Goal: Task Accomplishment & Management: Manage account settings

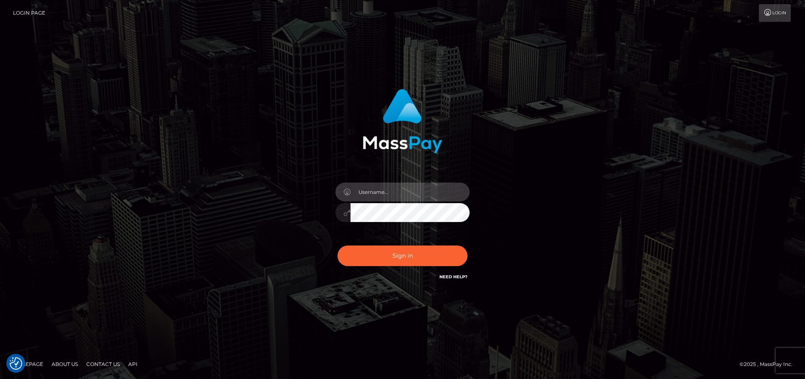
type input "[PERSON_NAME].onemp"
click at [408, 252] on button "Sign in" at bounding box center [403, 255] width 130 height 21
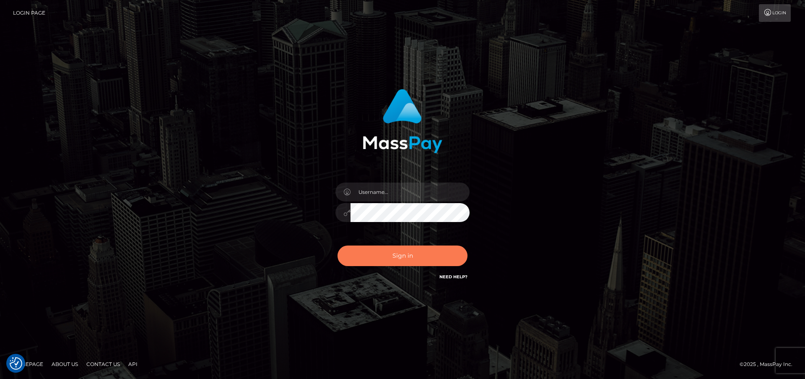
checkbox input "true"
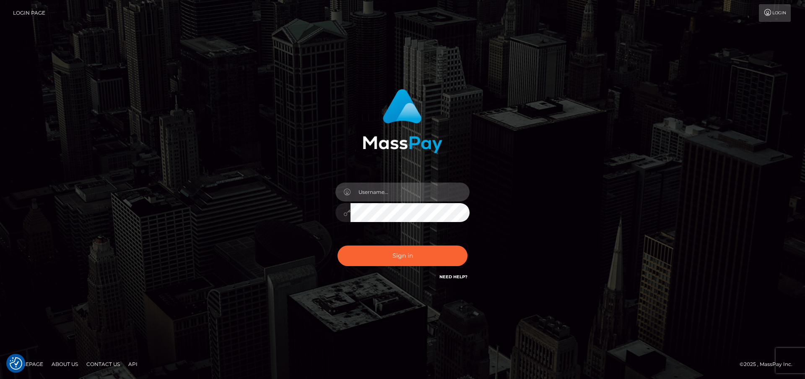
type input "[PERSON_NAME].onemp"
click at [411, 252] on button "Sign in" at bounding box center [403, 255] width 130 height 21
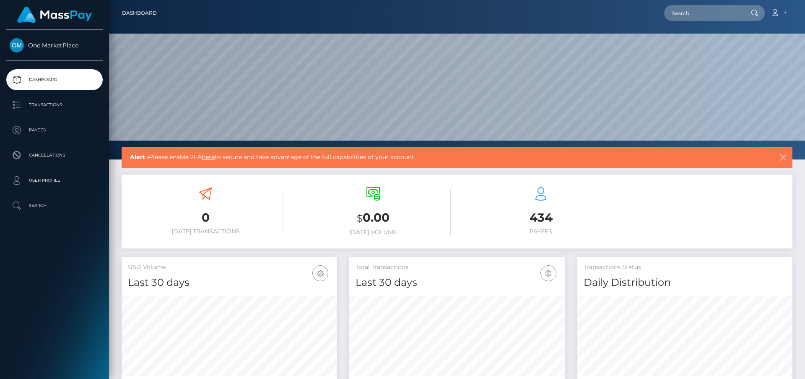
scroll to position [148, 216]
click at [39, 178] on p "User Profile" at bounding box center [55, 180] width 90 height 13
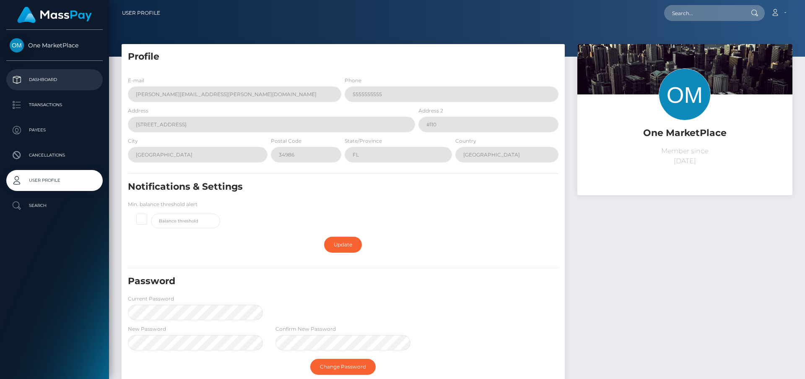
click at [47, 82] on p "Dashboard" at bounding box center [55, 79] width 90 height 13
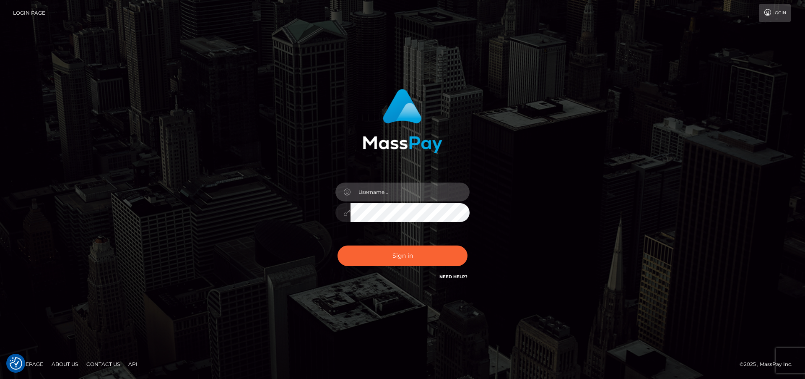
type input "[PERSON_NAME].onemp"
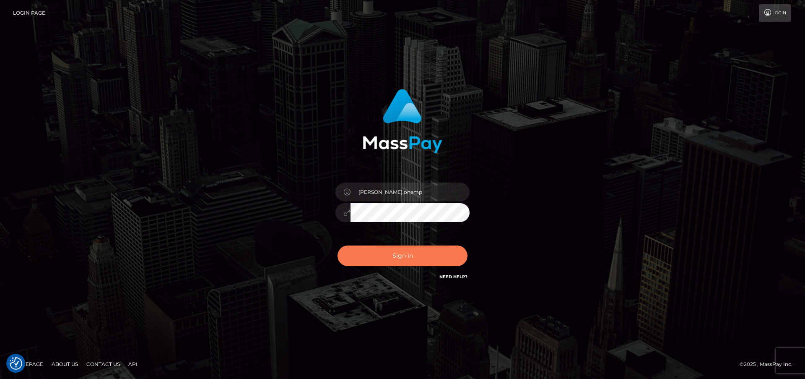
click at [414, 255] on button "Sign in" at bounding box center [403, 255] width 130 height 21
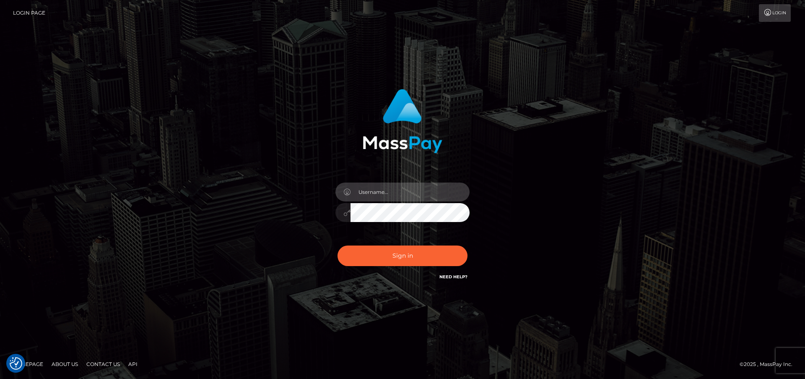
type input "[PERSON_NAME].onemp"
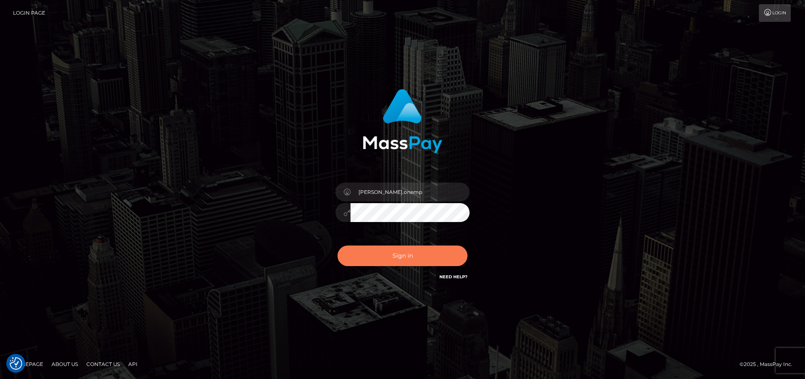
click at [409, 255] on button "Sign in" at bounding box center [403, 255] width 130 height 21
click at [408, 255] on div "Sign in Need Help?" at bounding box center [402, 258] width 147 height 37
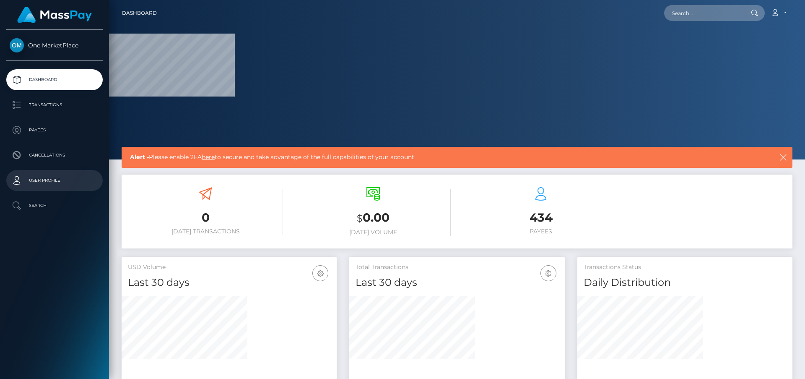
click at [36, 179] on p "User Profile" at bounding box center [55, 180] width 90 height 13
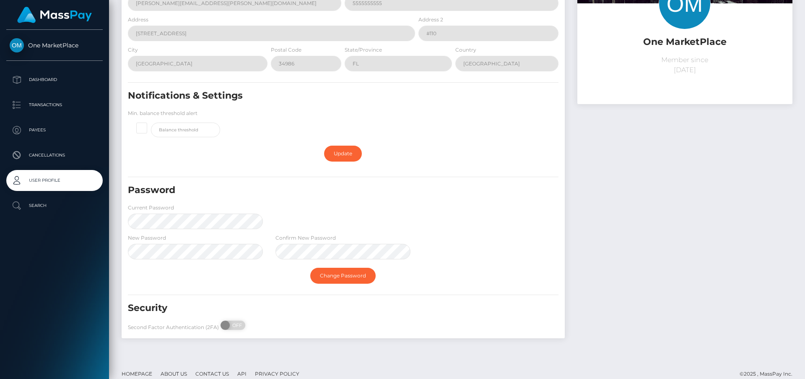
scroll to position [92, 0]
drag, startPoint x: 225, startPoint y: 322, endPoint x: 242, endPoint y: 324, distance: 17.7
click at [247, 323] on div "Second Factor Authentication (2FA) ON OFF" at bounding box center [196, 326] width 148 height 13
checkbox input "true"
drag, startPoint x: 223, startPoint y: 323, endPoint x: 261, endPoint y: 325, distance: 38.7
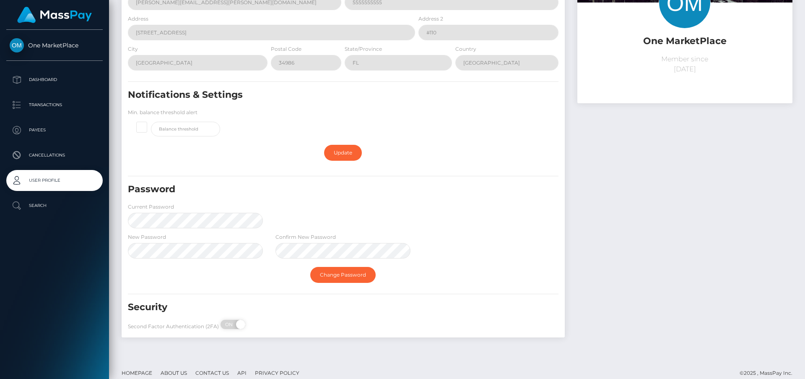
click at [261, 325] on div "Second Factor Authentication (2FA) ON OFF" at bounding box center [196, 326] width 148 height 13
click at [38, 76] on p "Dashboard" at bounding box center [55, 79] width 90 height 13
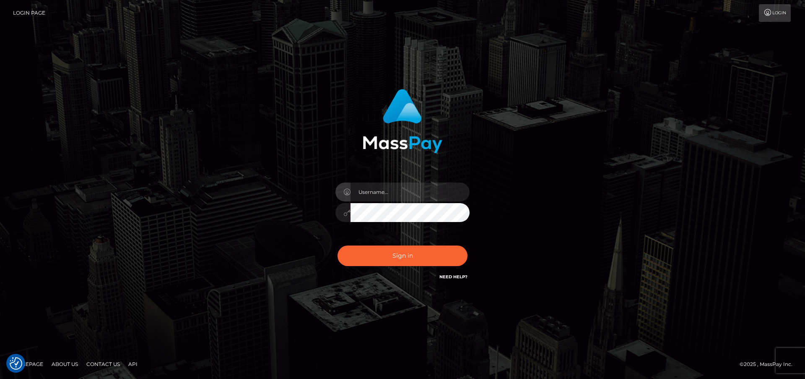
checkbox input "true"
type input "[PERSON_NAME].onemp"
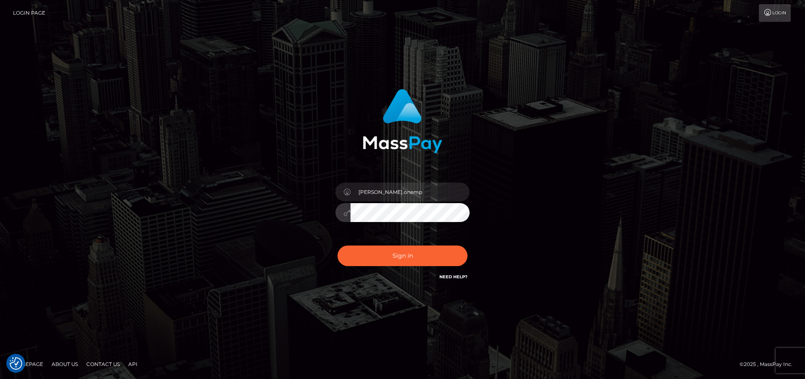
drag, startPoint x: 410, startPoint y: 250, endPoint x: 417, endPoint y: 255, distance: 8.8
click at [411, 250] on button "Sign in" at bounding box center [403, 255] width 130 height 21
checkbox input "true"
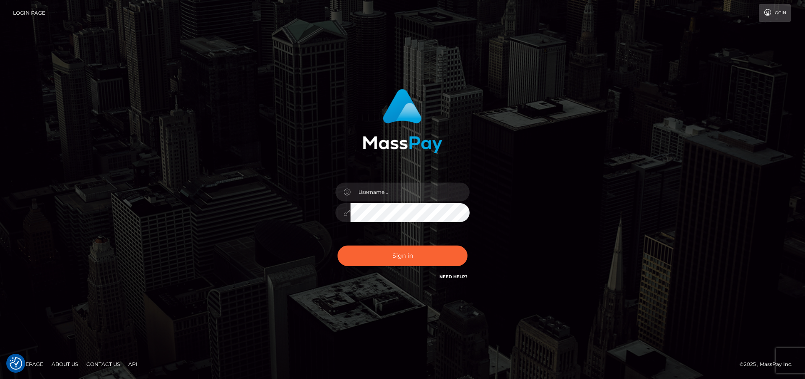
checkbox input "true"
type input "frank.onemp"
click at [408, 254] on button "Sign in" at bounding box center [403, 255] width 130 height 21
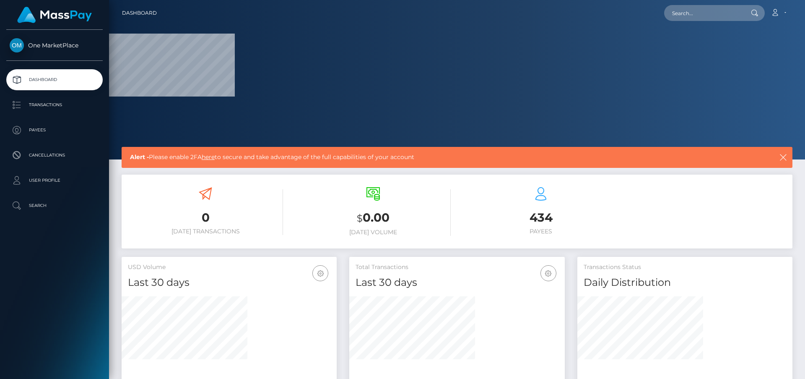
click at [212, 158] on link "here" at bounding box center [208, 157] width 13 height 8
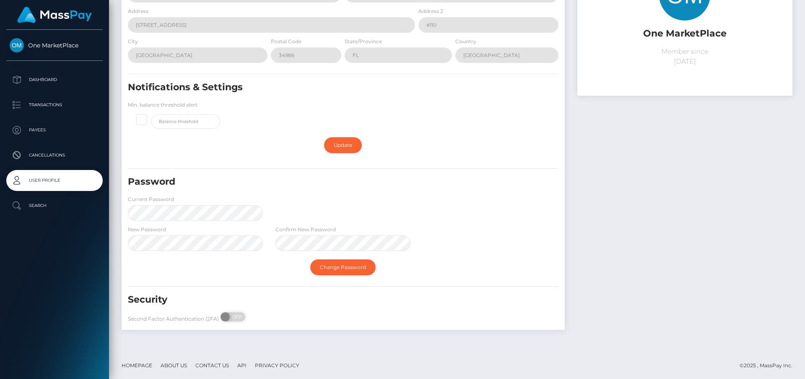
scroll to position [99, 0]
drag, startPoint x: 226, startPoint y: 314, endPoint x: 231, endPoint y: 317, distance: 6.0
click at [226, 314] on span at bounding box center [226, 316] width 11 height 9
drag, startPoint x: 225, startPoint y: 317, endPoint x: 245, endPoint y: 318, distance: 19.7
click at [250, 318] on div "Second Factor Authentication (2FA) ON OFF" at bounding box center [196, 318] width 148 height 13
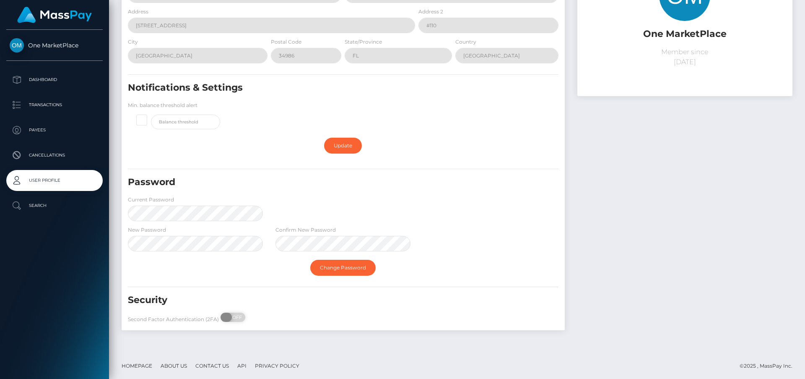
checkbox input "true"
drag, startPoint x: 224, startPoint y: 315, endPoint x: 269, endPoint y: 320, distance: 45.1
click at [259, 319] on div "Second Factor Authentication (2FA) ON OFF" at bounding box center [196, 318] width 148 height 13
drag, startPoint x: 346, startPoint y: 145, endPoint x: 374, endPoint y: 180, distance: 45.3
click at [346, 145] on link "Update" at bounding box center [343, 146] width 38 height 16
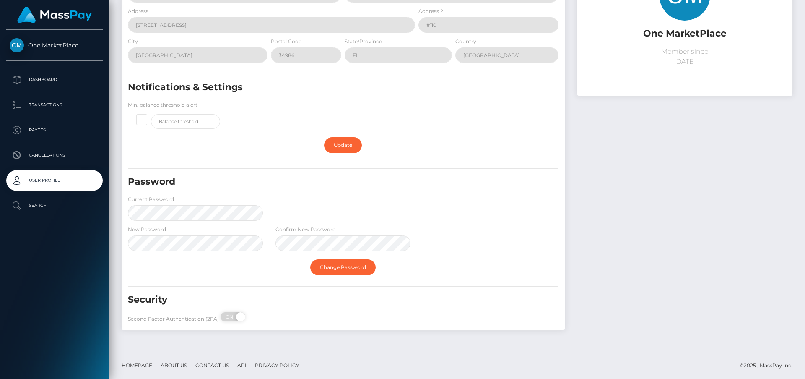
scroll to position [99, 0]
click at [65, 183] on p "User Profile" at bounding box center [55, 180] width 90 height 13
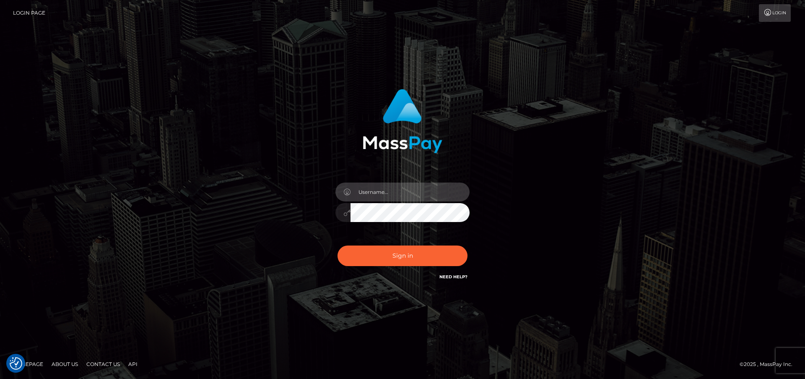
type input "[PERSON_NAME].onemp"
click at [405, 253] on button "Sign in" at bounding box center [403, 255] width 130 height 21
type input "[PERSON_NAME].onemp"
click at [407, 258] on button "Sign in" at bounding box center [403, 255] width 130 height 21
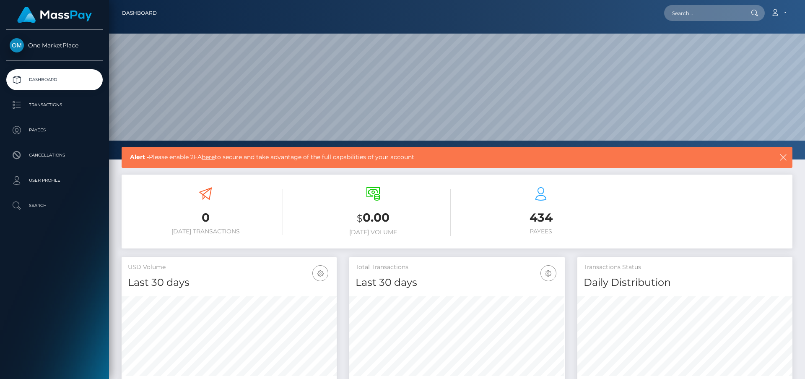
scroll to position [148, 216]
drag, startPoint x: 50, startPoint y: 105, endPoint x: 52, endPoint y: 109, distance: 4.5
click at [50, 106] on p "Transactions" at bounding box center [55, 105] width 90 height 13
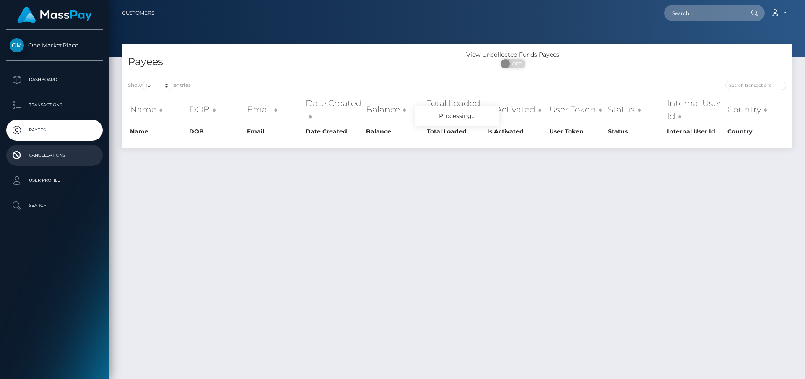
drag, startPoint x: 0, startPoint y: 0, endPoint x: 55, endPoint y: 156, distance: 164.9
click at [56, 155] on p "Cancellations" at bounding box center [55, 155] width 90 height 13
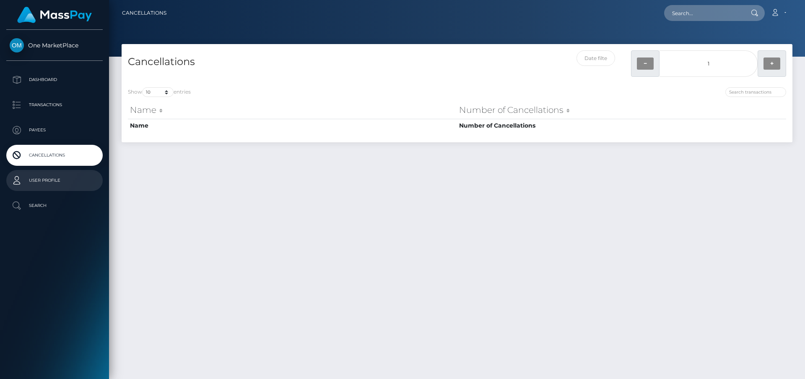
click at [47, 181] on p "User Profile" at bounding box center [55, 180] width 90 height 13
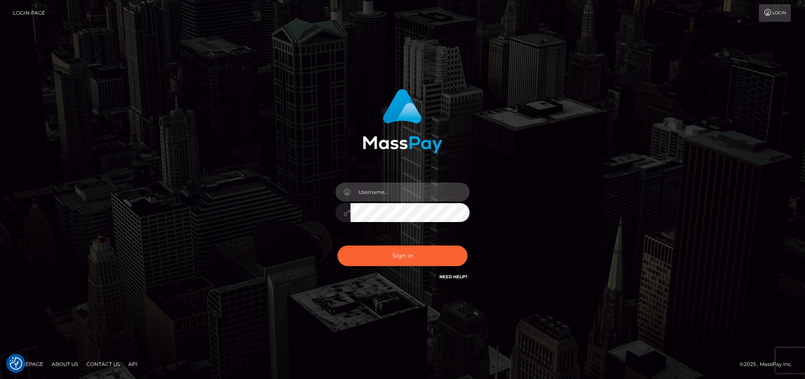
type input "frank.onemp"
click at [416, 259] on button "Sign in" at bounding box center [403, 255] width 130 height 21
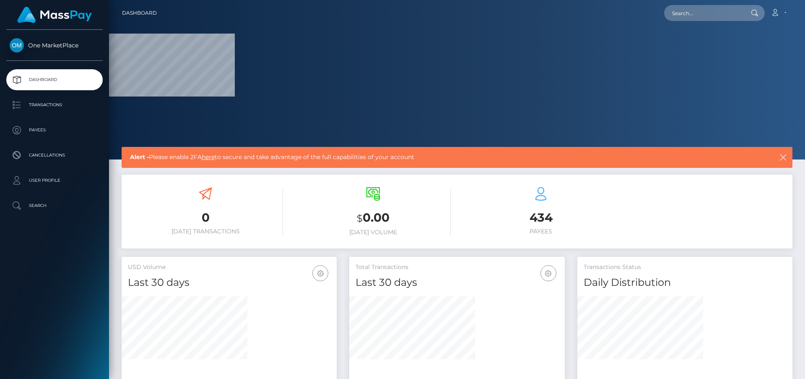
scroll to position [1, 0]
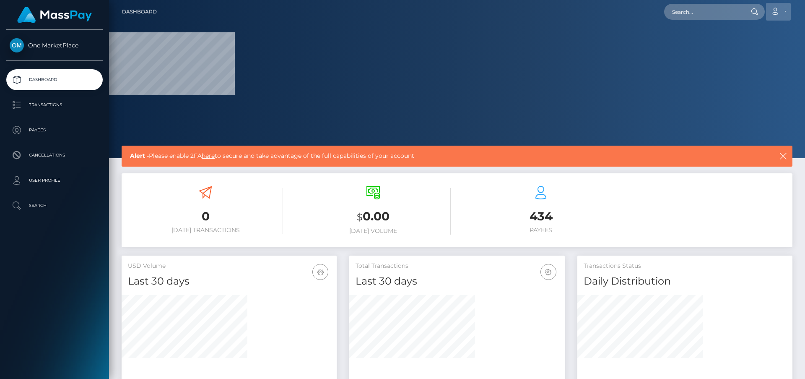
click at [777, 14] on icon at bounding box center [775, 11] width 9 height 7
click at [757, 48] on link "Logout" at bounding box center [758, 53] width 67 height 16
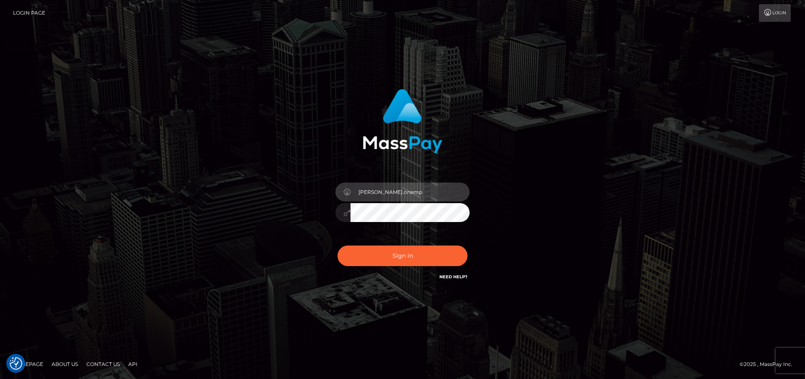
click at [395, 190] on input "frank.onemp" at bounding box center [410, 191] width 119 height 19
type input "frank.onemp1"
click at [403, 256] on button "Sign in" at bounding box center [403, 255] width 130 height 21
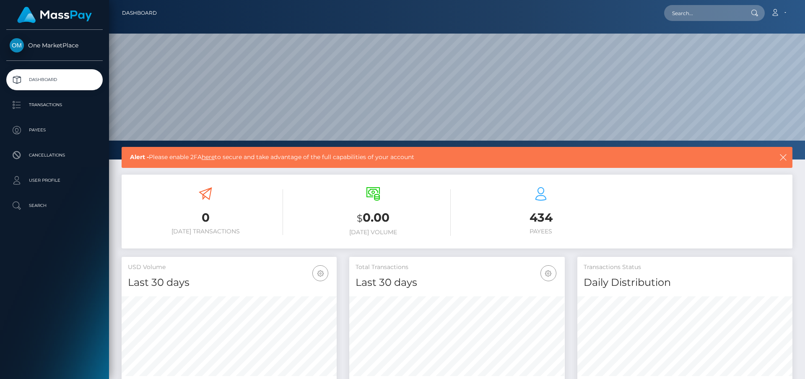
scroll to position [148, 216]
click at [44, 182] on p "User Profile" at bounding box center [55, 180] width 90 height 13
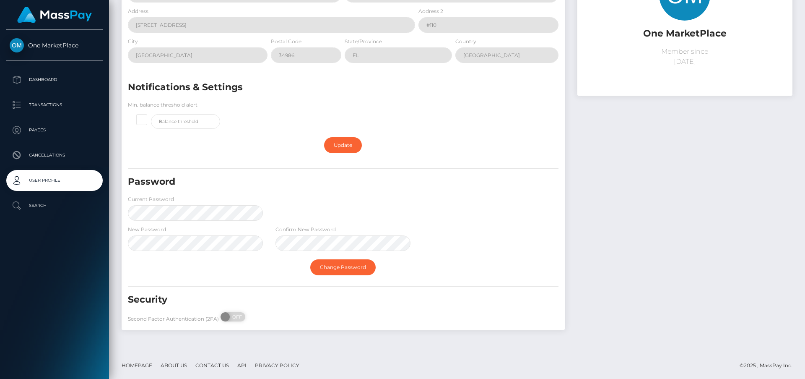
scroll to position [99, 0]
drag, startPoint x: 226, startPoint y: 316, endPoint x: 252, endPoint y: 318, distance: 26.5
click at [249, 318] on div "Second Factor Authentication (2FA) ON OFF" at bounding box center [196, 318] width 148 height 13
click at [227, 317] on span at bounding box center [226, 316] width 11 height 9
drag, startPoint x: 229, startPoint y: 315, endPoint x: 239, endPoint y: 316, distance: 10.1
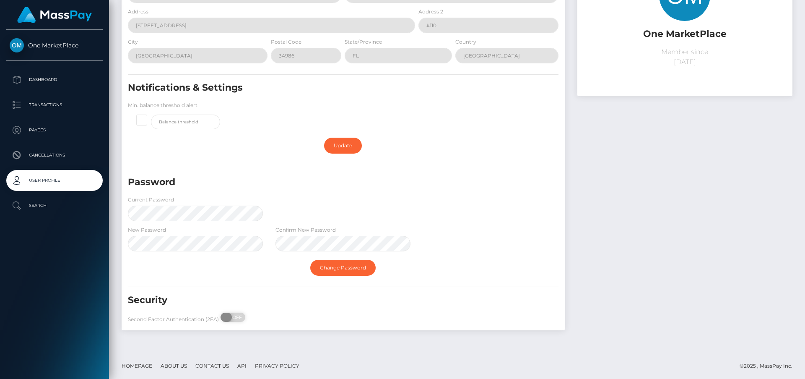
click at [247, 316] on div "Second Factor Authentication (2FA) ON OFF" at bounding box center [196, 318] width 148 height 13
checkbox input "true"
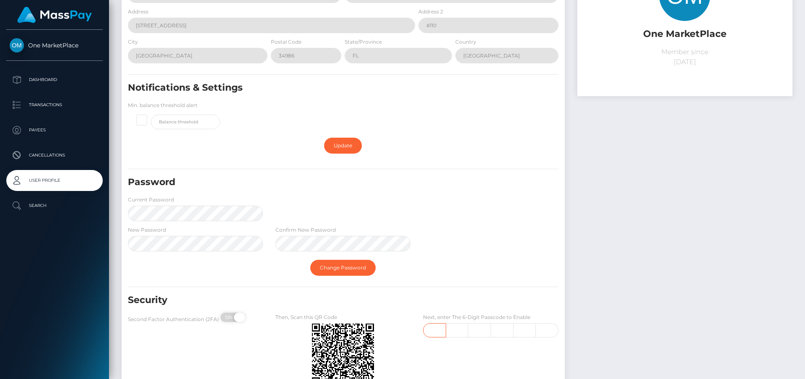
drag, startPoint x: 222, startPoint y: 315, endPoint x: 227, endPoint y: 314, distance: 4.7
click at [254, 315] on div "Second Factor Authentication (2FA) ON OFF" at bounding box center [196, 318] width 148 height 13
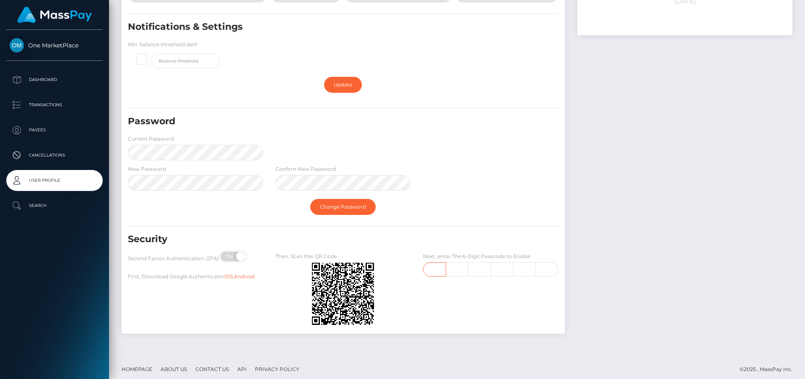
scroll to position [160, 0]
type input "3"
type input "5"
type input "1"
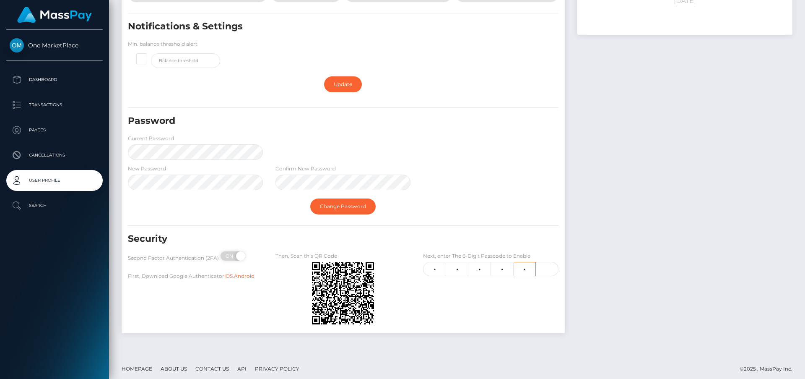
type input "5"
type input "0"
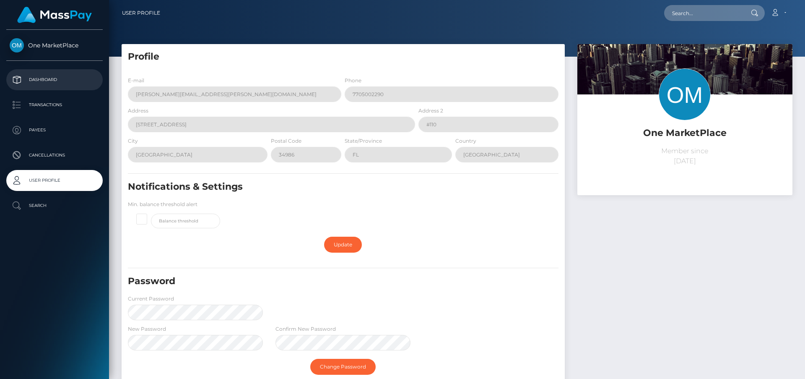
scroll to position [0, 0]
click at [45, 81] on p "Dashboard" at bounding box center [55, 79] width 90 height 13
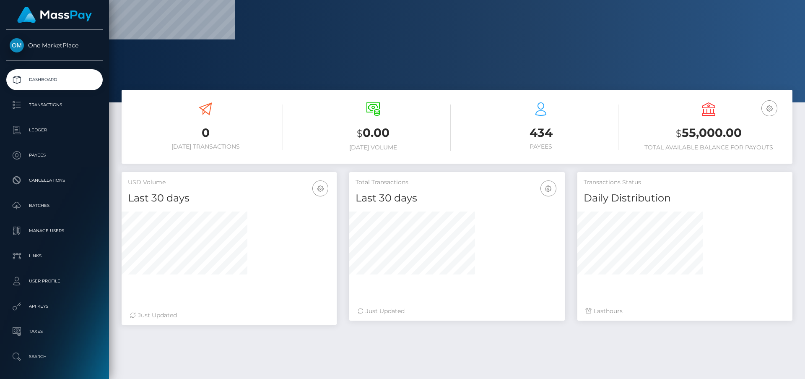
scroll to position [58, 0]
